Goal: Navigation & Orientation: Find specific page/section

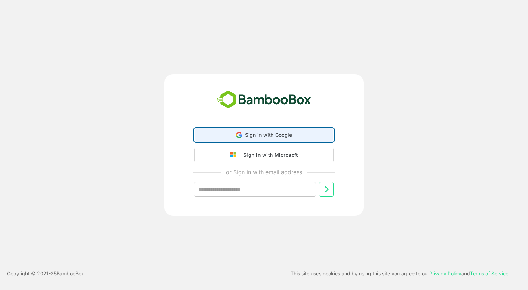
click at [245, 137] on span "Sign in with Google" at bounding box center [268, 135] width 47 height 6
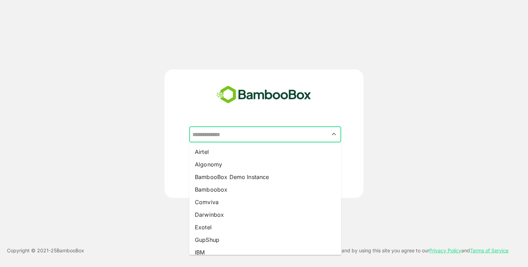
click at [250, 135] on input "text" at bounding box center [265, 134] width 149 height 13
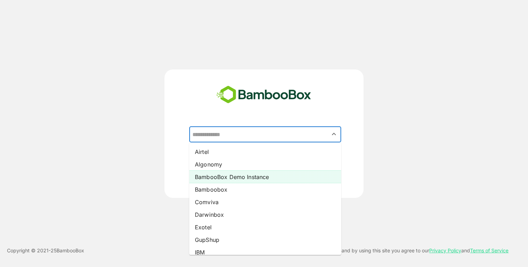
click at [227, 182] on li "BambooBox Demo Instance" at bounding box center [265, 177] width 152 height 13
type input "**********"
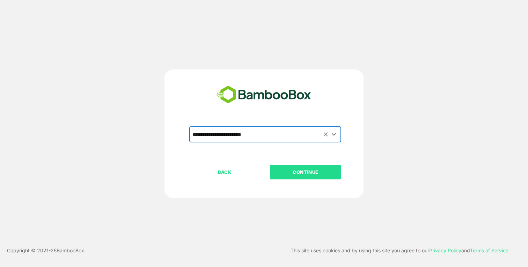
click at [306, 170] on p "CONTINUE" at bounding box center [306, 172] width 70 height 8
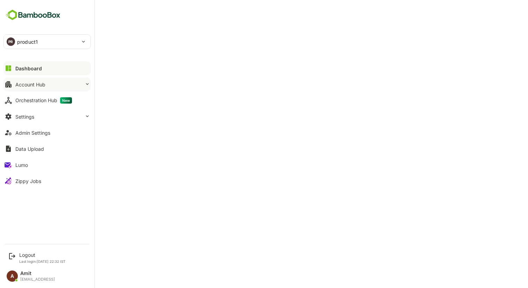
click at [31, 89] on button "Account Hub" at bounding box center [46, 84] width 87 height 14
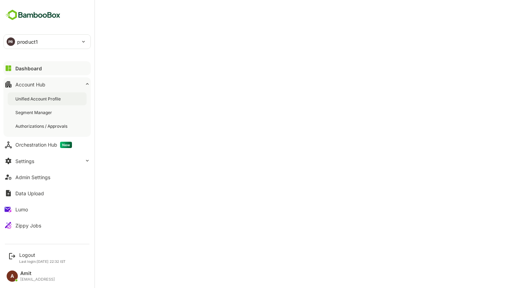
click at [28, 99] on div "Unified Account Profile" at bounding box center [38, 99] width 47 height 6
click at [27, 70] on div "Dashboard" at bounding box center [27, 68] width 25 height 6
